Goal: Task Accomplishment & Management: Complete application form

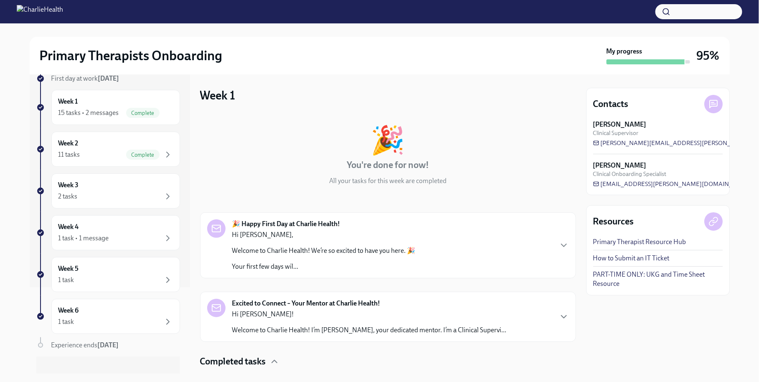
scroll to position [101, 0]
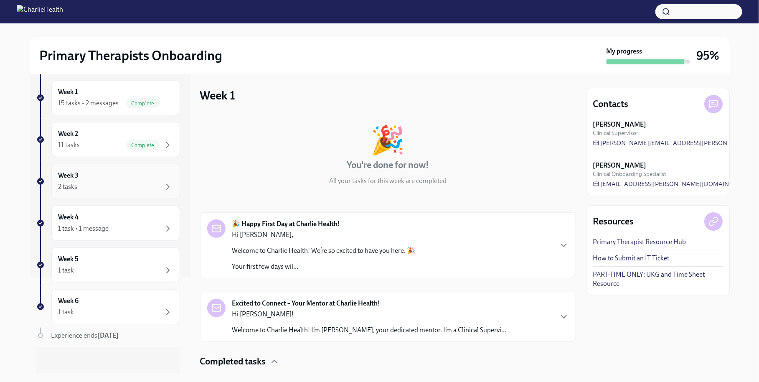
click at [119, 177] on div "Week 3 2 tasks" at bounding box center [115, 181] width 114 height 21
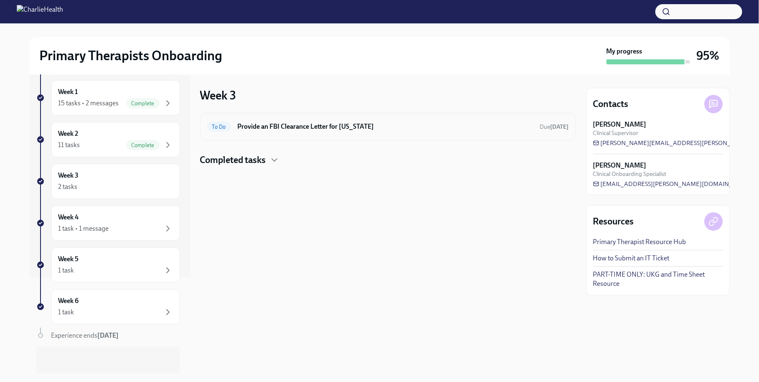
click at [273, 124] on h6 "Provide an FBI Clearance Letter for Pennsylvania" at bounding box center [386, 126] width 296 height 9
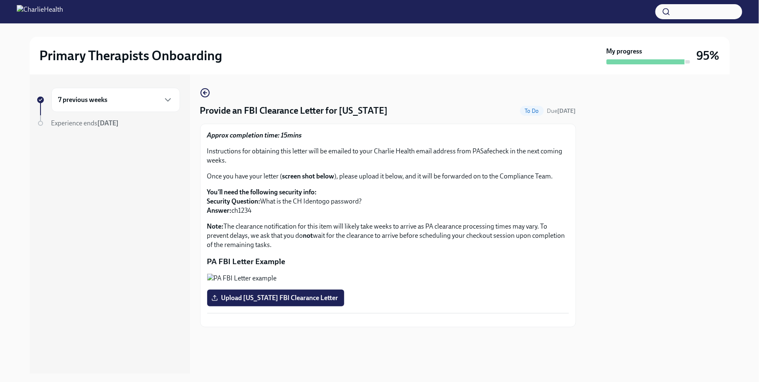
scroll to position [99, 0]
click at [246, 187] on p "You'll need the following security info: Security Question: What is the CH Iden…" at bounding box center [388, 201] width 362 height 28
copy p "ch1234"
click at [317, 302] on span "Upload Pennsylvania FBI Clearance Letter" at bounding box center [275, 298] width 125 height 8
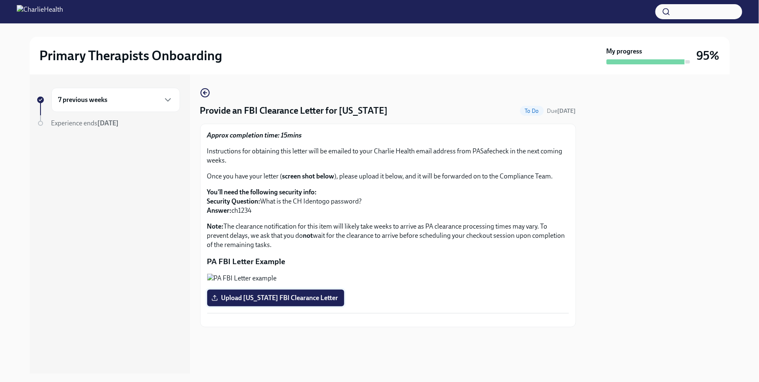
click at [0, 0] on input "Upload Pennsylvania FBI Clearance Letter" at bounding box center [0, 0] width 0 height 0
click at [298, 302] on span "Upload Pennsylvania FBI Clearance Letter" at bounding box center [275, 298] width 125 height 8
click at [0, 0] on input "Upload Pennsylvania FBI Clearance Letter" at bounding box center [0, 0] width 0 height 0
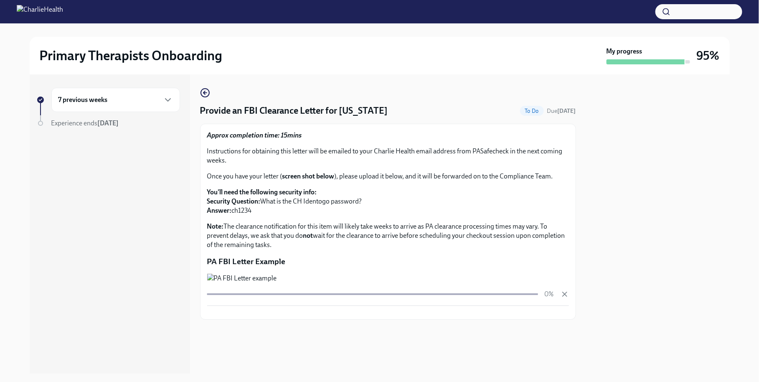
scroll to position [110, 0]
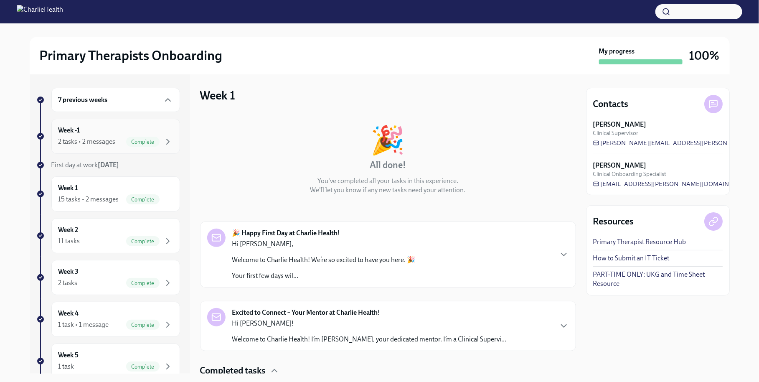
click at [107, 147] on div "Week -1 2 tasks • 2 messages Complete" at bounding box center [115, 136] width 129 height 35
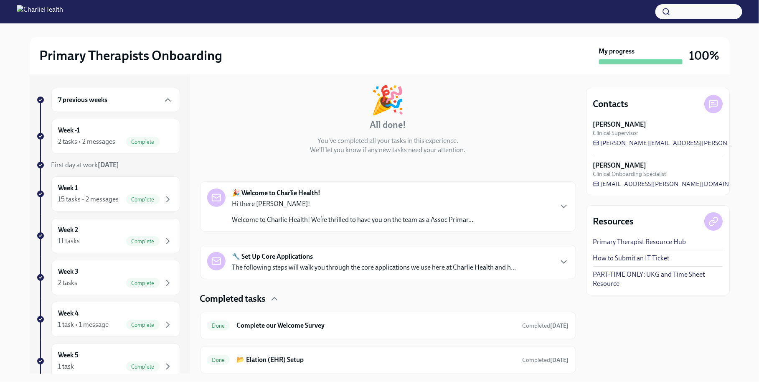
scroll to position [65, 0]
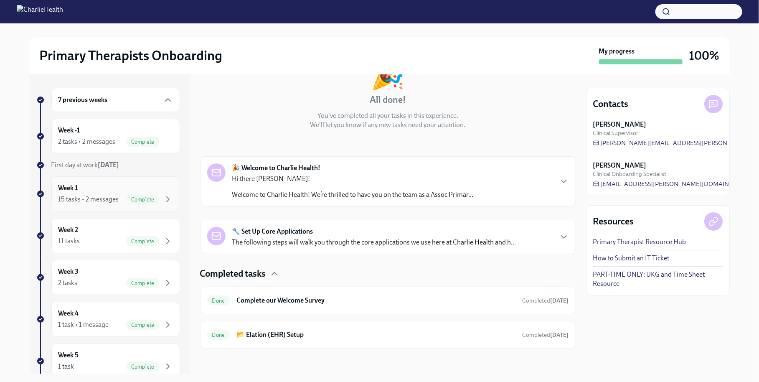
click at [136, 192] on div "Week 1 15 tasks • 2 messages Complete" at bounding box center [115, 193] width 114 height 21
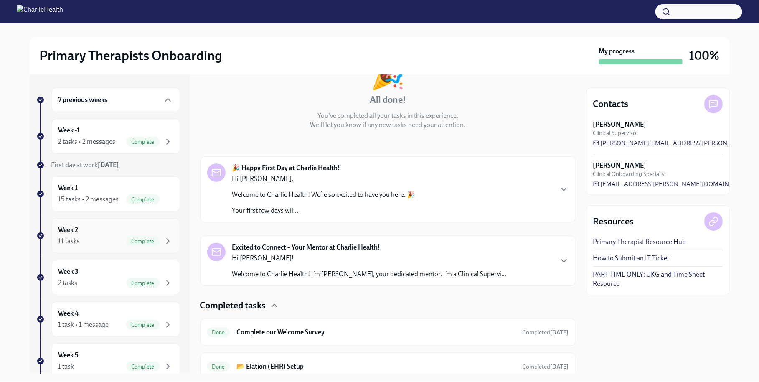
click at [137, 238] on div "Week 2 11 tasks Complete" at bounding box center [115, 235] width 114 height 21
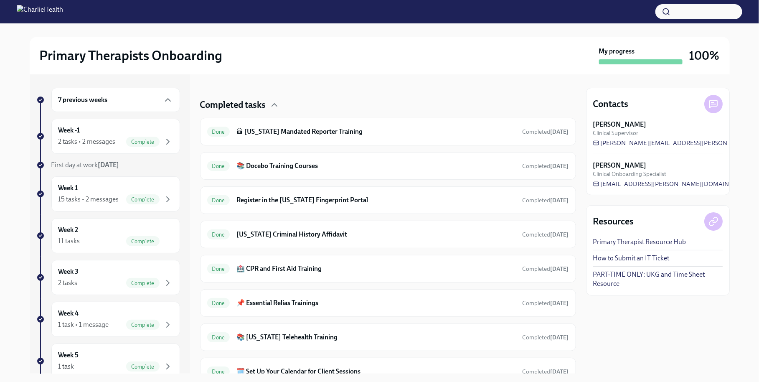
scroll to position [139, 0]
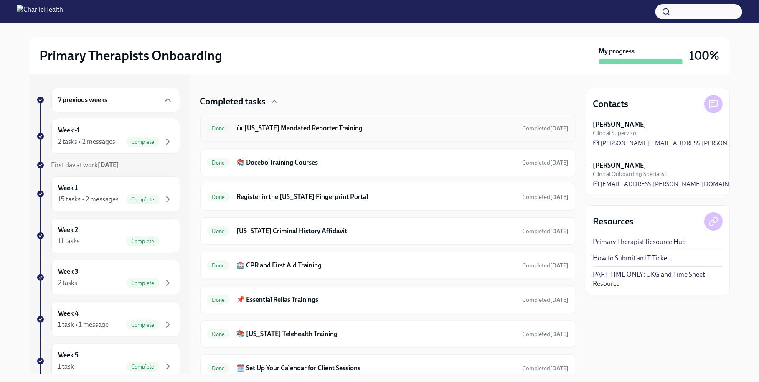
click at [327, 129] on h6 "🏛 [US_STATE] Mandated Reporter Training" at bounding box center [375, 128] width 279 height 9
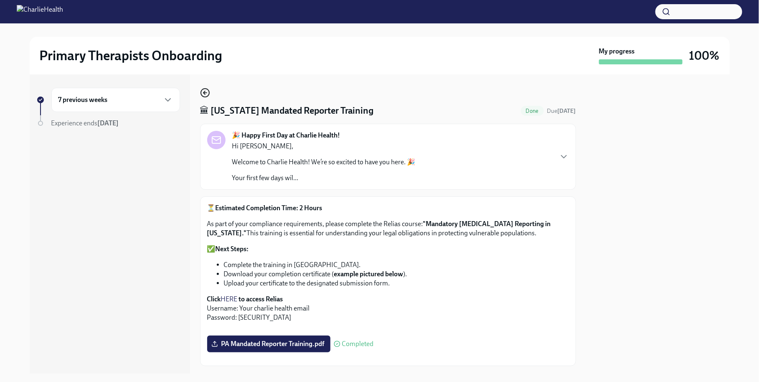
click at [202, 92] on icon "button" at bounding box center [205, 93] width 10 height 10
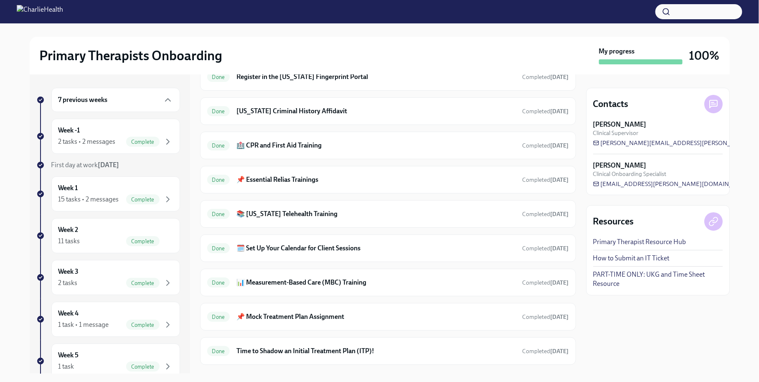
scroll to position [273, 0]
